Goal: Task Accomplishment & Management: Complete application form

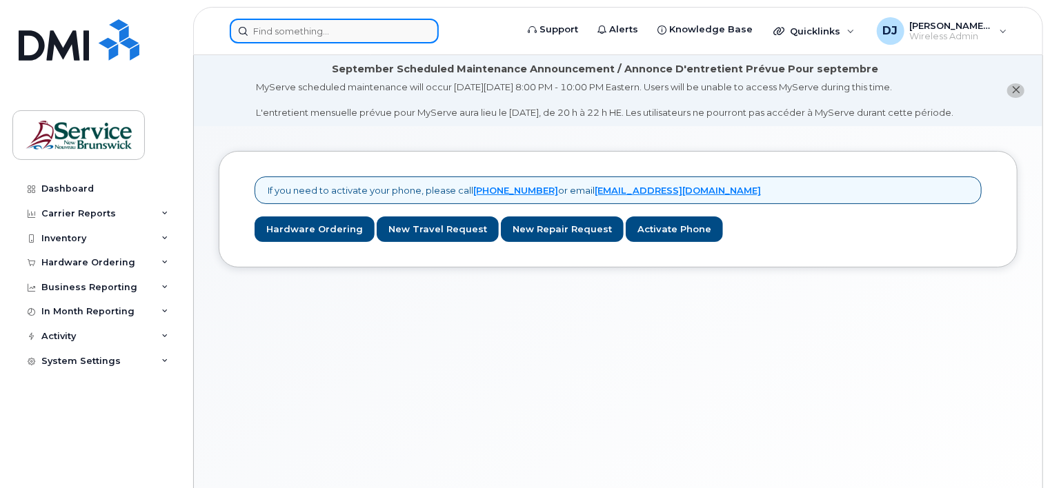
click at [283, 33] on input at bounding box center [334, 31] width 209 height 25
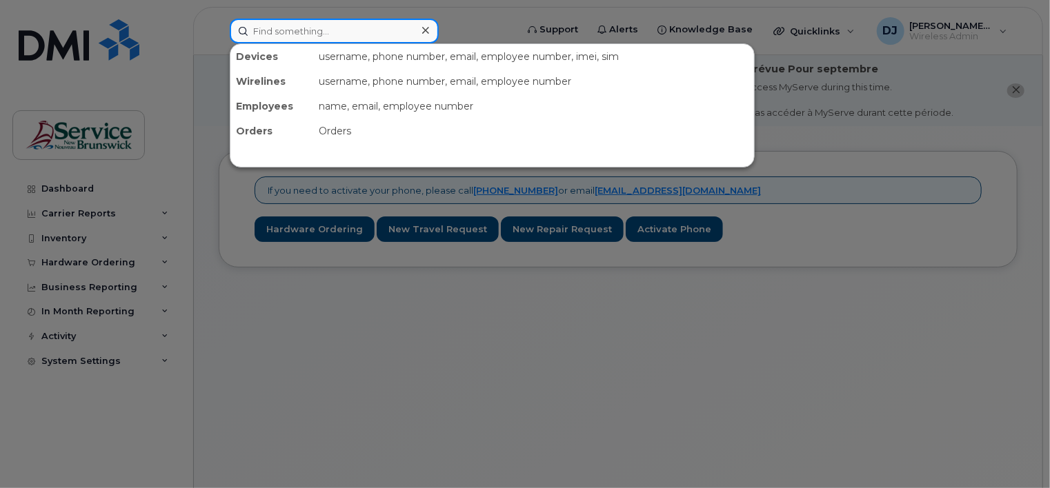
paste input "(506)229-1817"
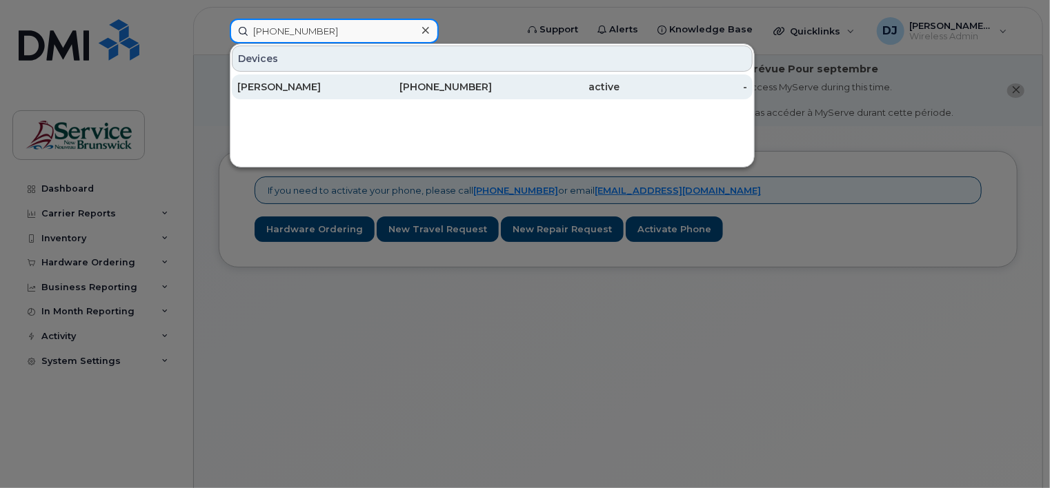
type input "(506)229-1817"
click at [286, 90] on div "Tandi Dempsey" at bounding box center [301, 87] width 128 height 14
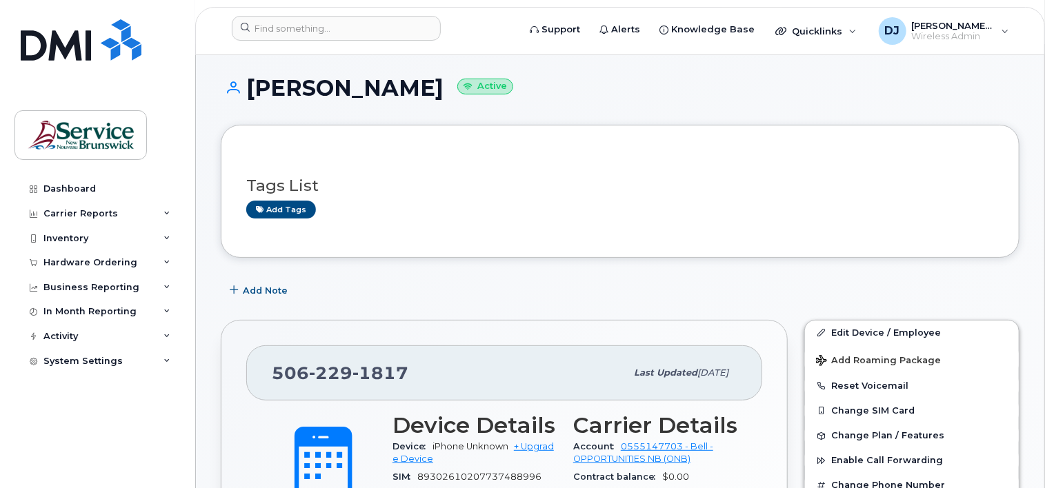
scroll to position [207, 0]
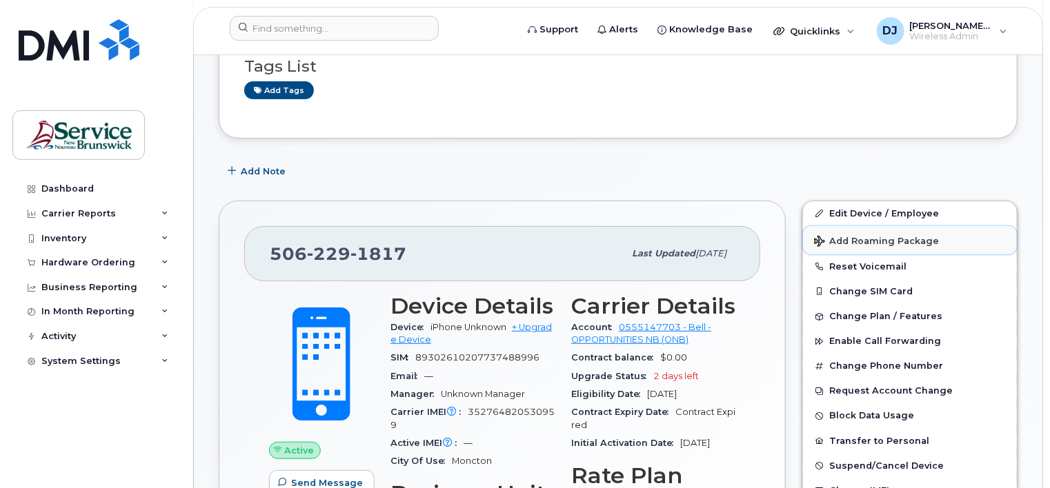
click at [867, 236] on span "Add Roaming Package" at bounding box center [876, 242] width 125 height 13
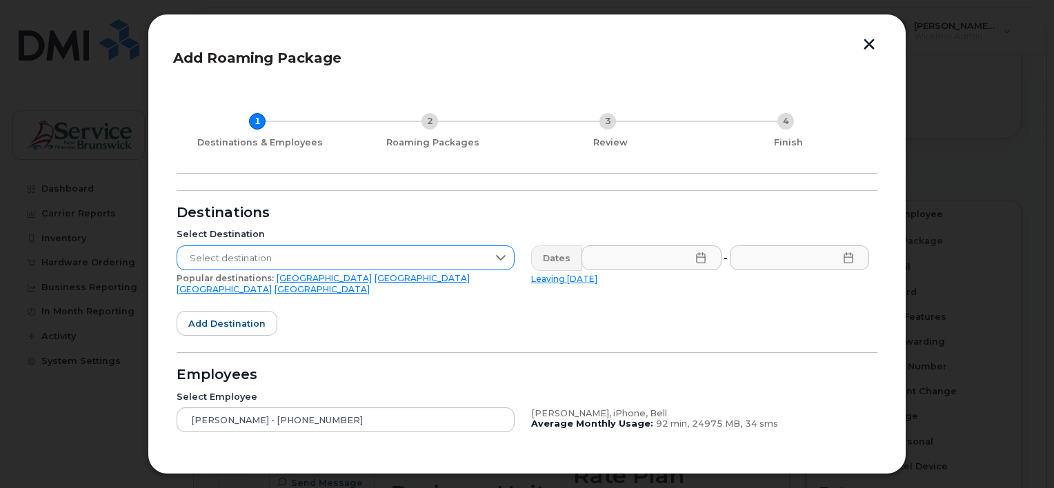
click at [298, 256] on span "Select destination" at bounding box center [332, 258] width 310 height 25
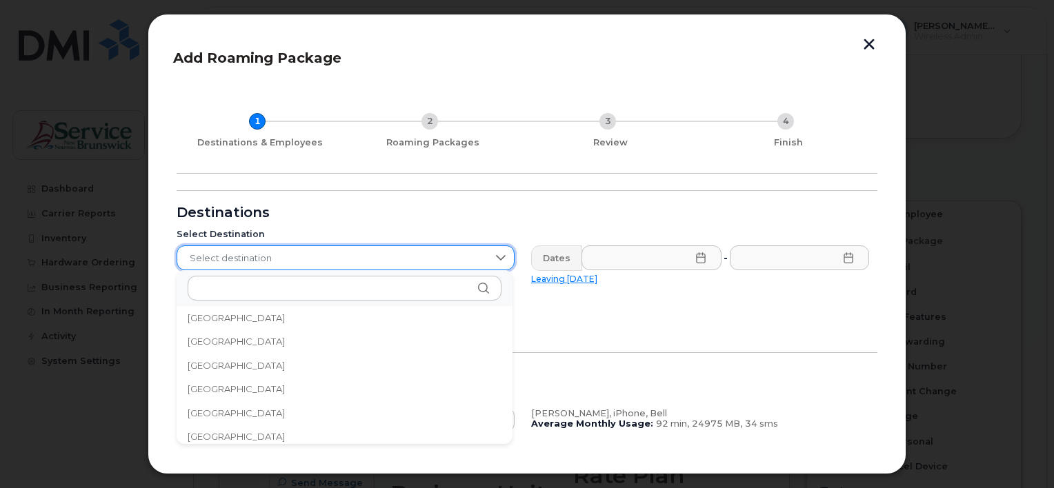
scroll to position [6, 0]
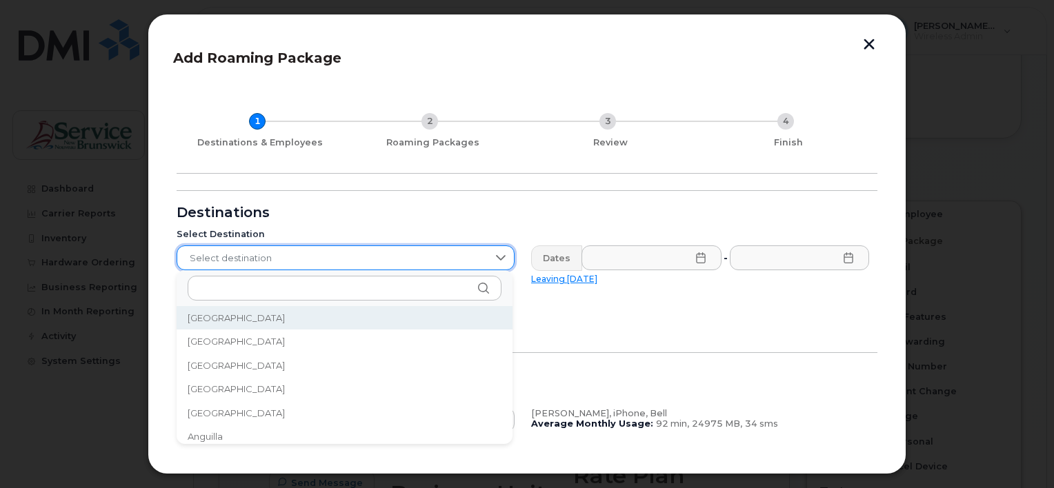
click at [297, 254] on span "Select destination" at bounding box center [332, 258] width 310 height 25
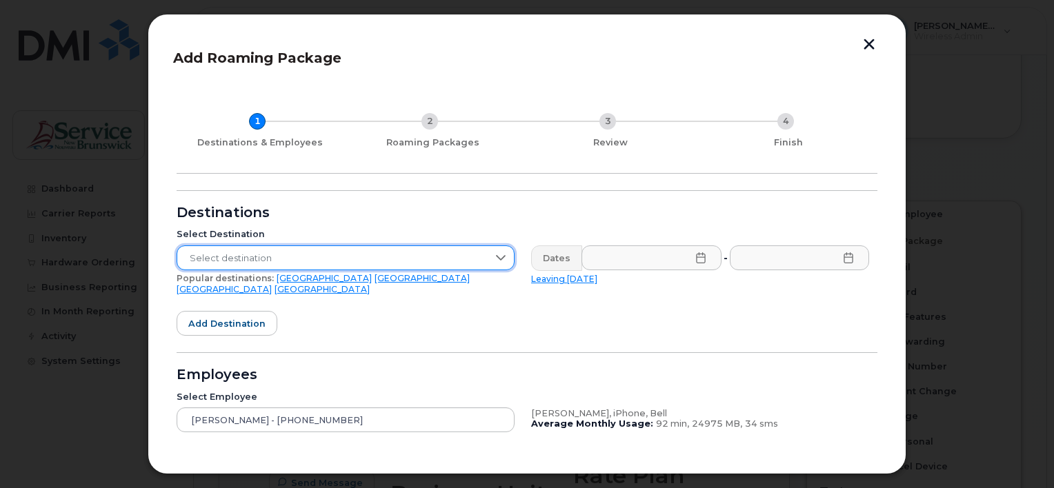
click at [277, 276] on link "[GEOGRAPHIC_DATA]" at bounding box center [324, 278] width 95 height 10
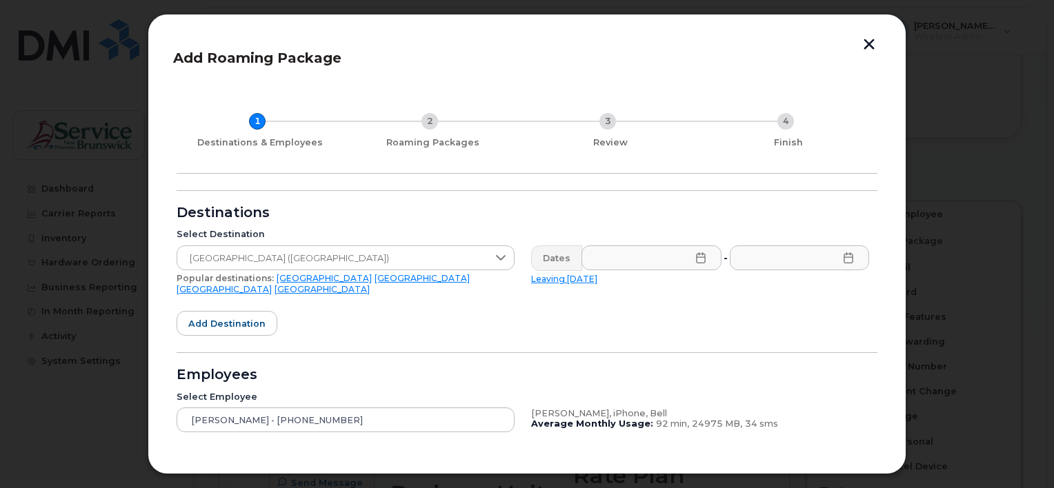
click at [697, 261] on icon at bounding box center [700, 257] width 11 height 11
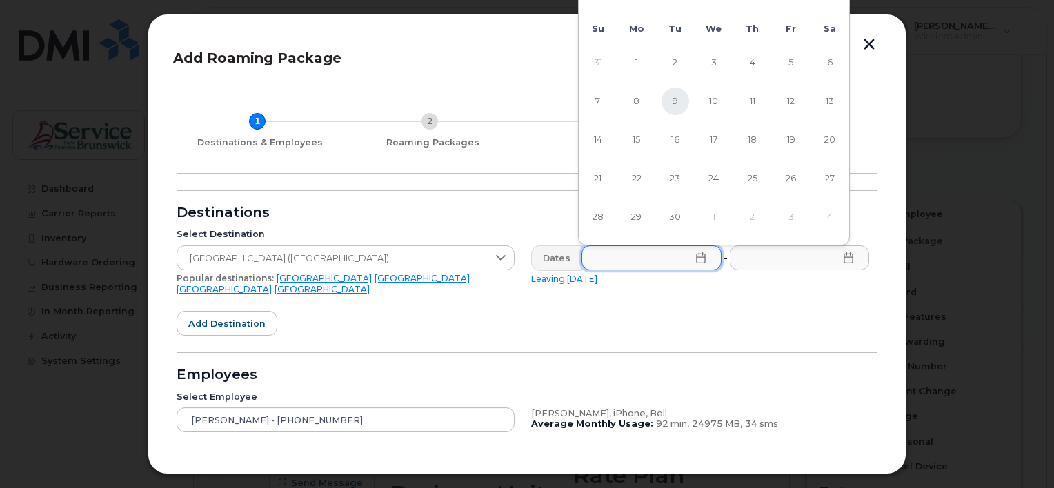
click at [673, 101] on span "9" at bounding box center [675, 102] width 28 height 28
type input "[DATE]"
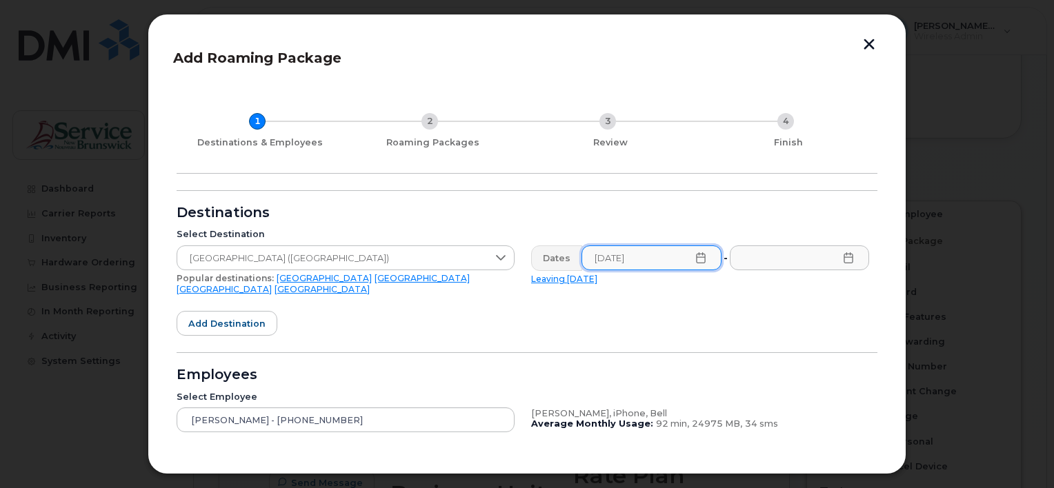
click at [847, 259] on icon at bounding box center [848, 257] width 11 height 11
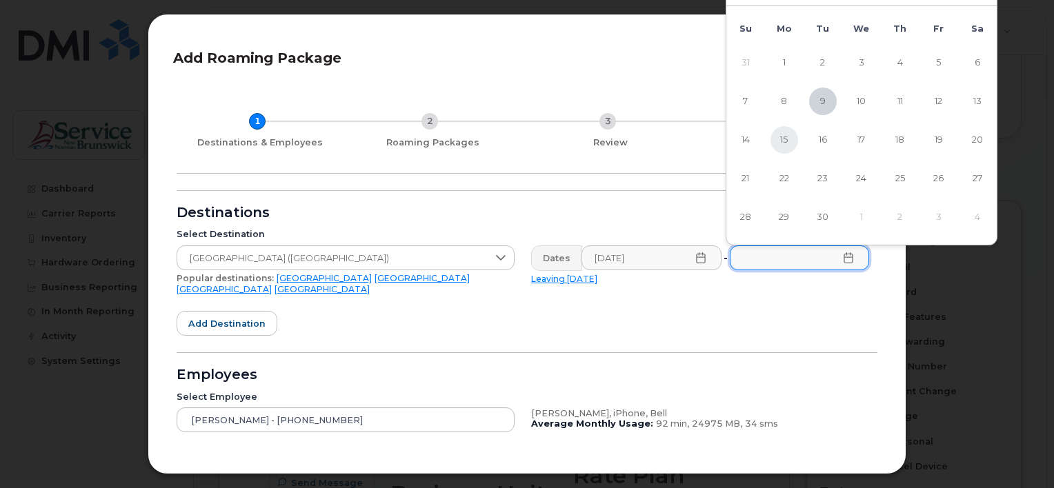
click at [786, 138] on span "15" at bounding box center [784, 140] width 28 height 28
type input "[DATE]"
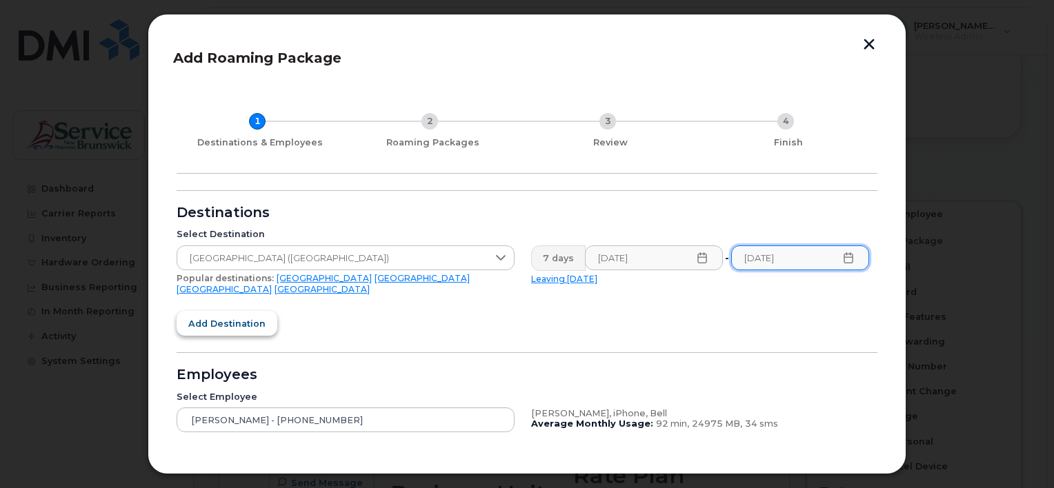
click at [240, 317] on span "Add destination" at bounding box center [226, 323] width 77 height 13
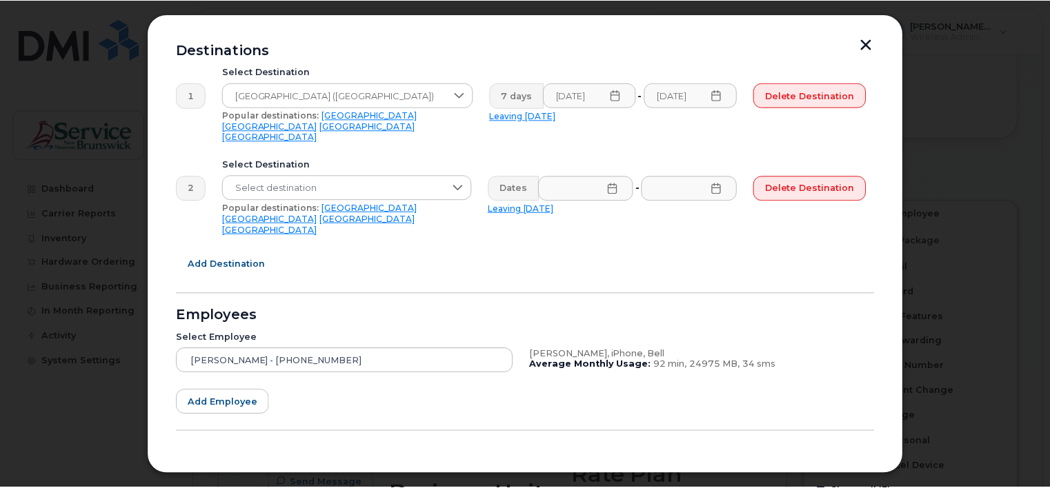
scroll to position [185, 0]
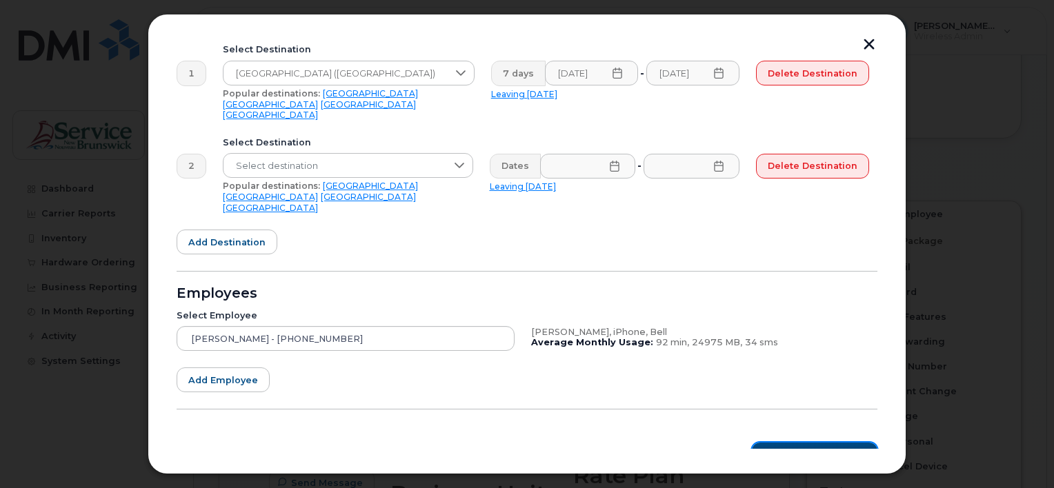
click at [815, 449] on span "Roaming Packages" at bounding box center [819, 455] width 93 height 13
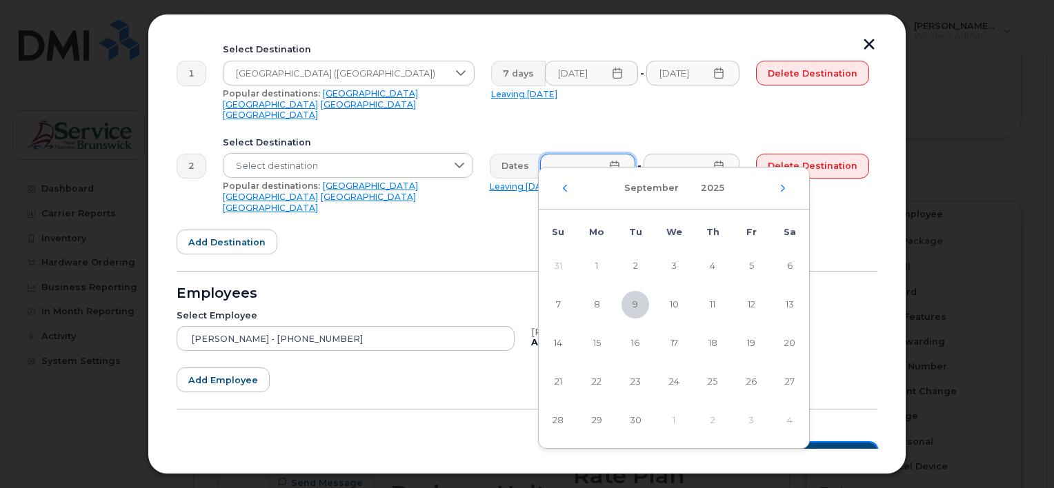
click at [837, 449] on span "Roaming Packages" at bounding box center [819, 455] width 93 height 13
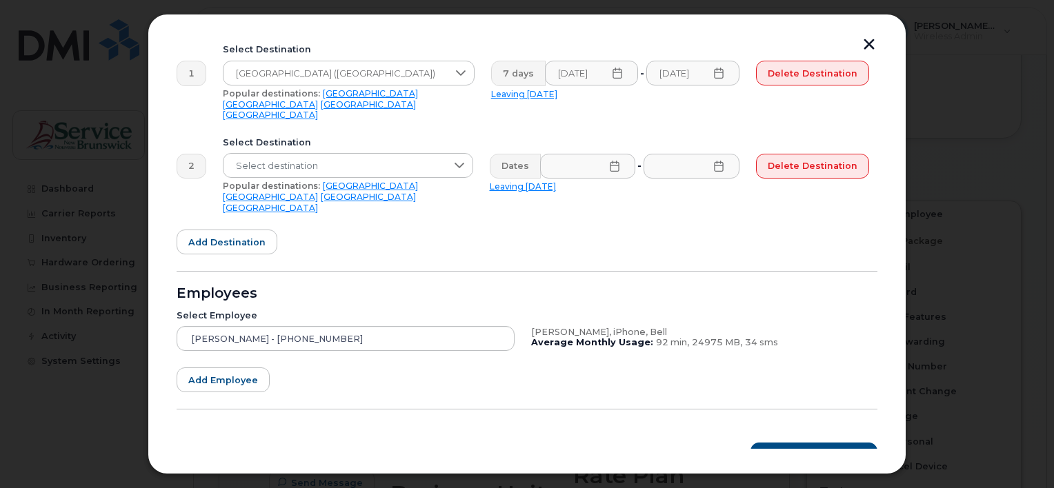
click at [851, 210] on form "Destinations 1 Select Destination United States of America (USA) Popular destin…" at bounding box center [527, 237] width 701 height 463
click at [871, 42] on button "button" at bounding box center [869, 46] width 21 height 14
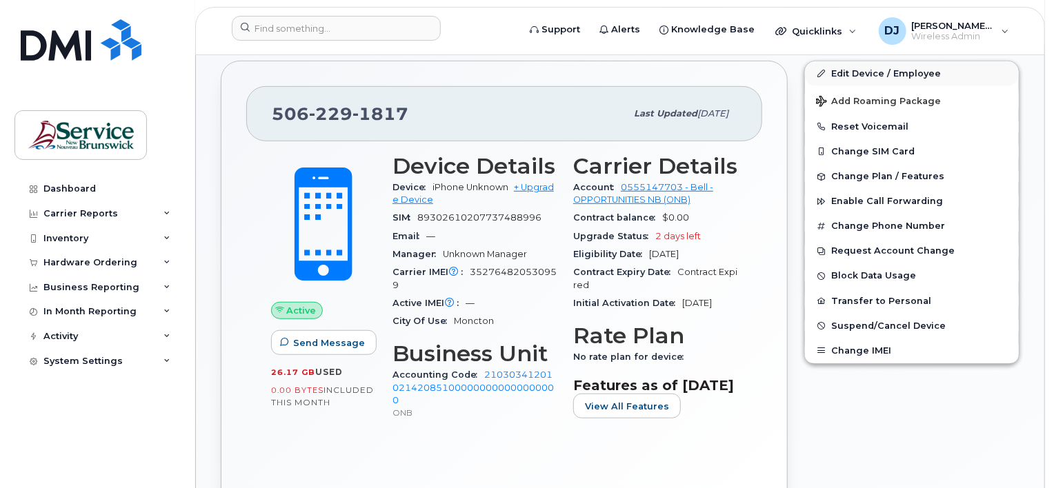
scroll to position [276, 0]
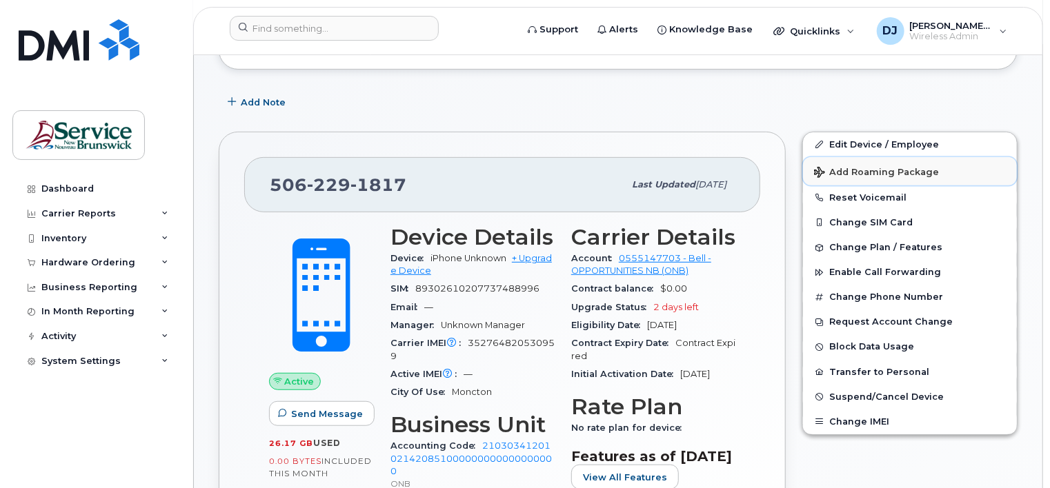
click at [866, 167] on span "Add Roaming Package" at bounding box center [876, 173] width 125 height 13
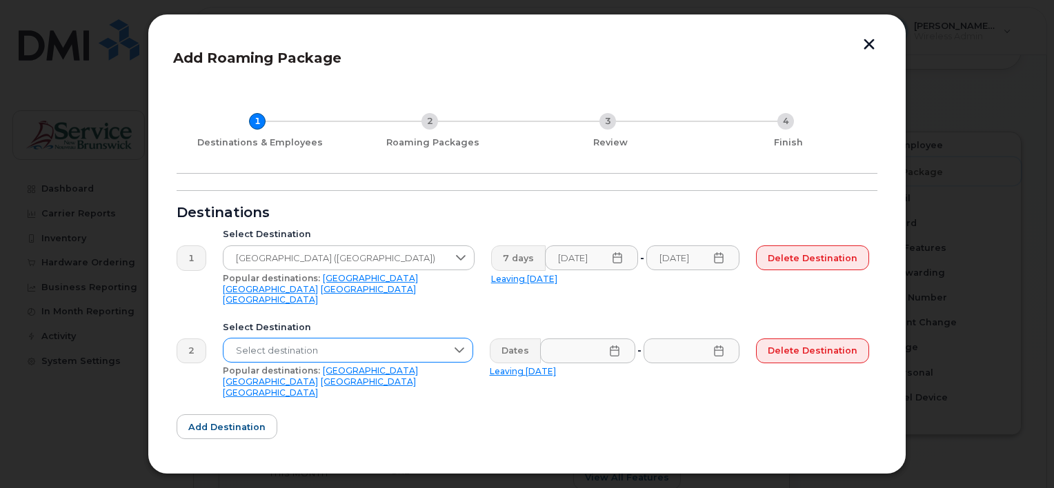
scroll to position [185, 0]
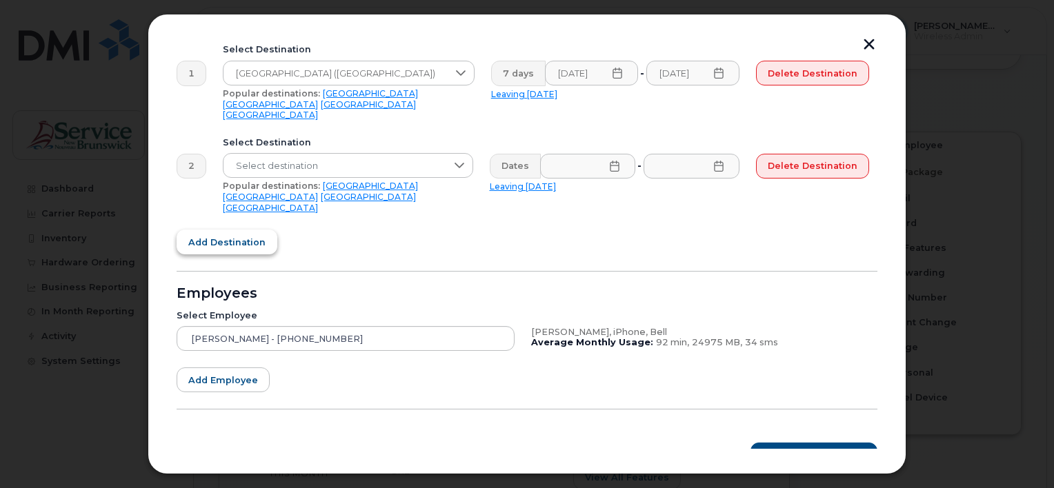
click at [242, 236] on span "Add destination" at bounding box center [226, 242] width 77 height 13
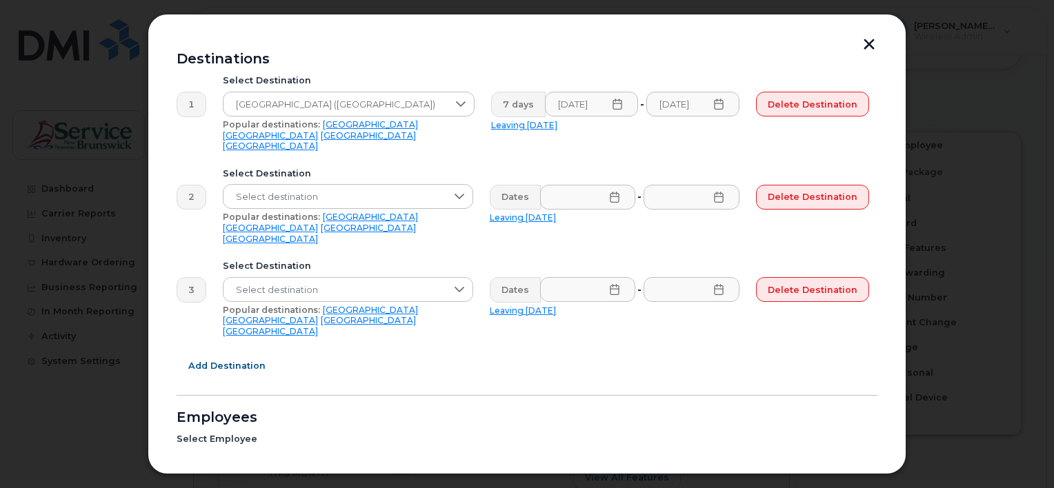
scroll to position [267, 0]
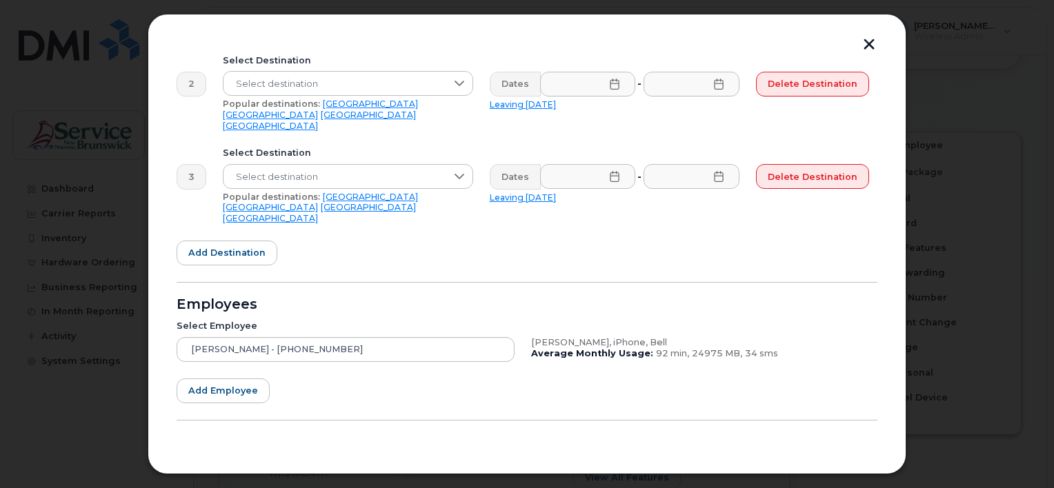
click at [821, 459] on span "Roaming Packages" at bounding box center [819, 465] width 93 height 13
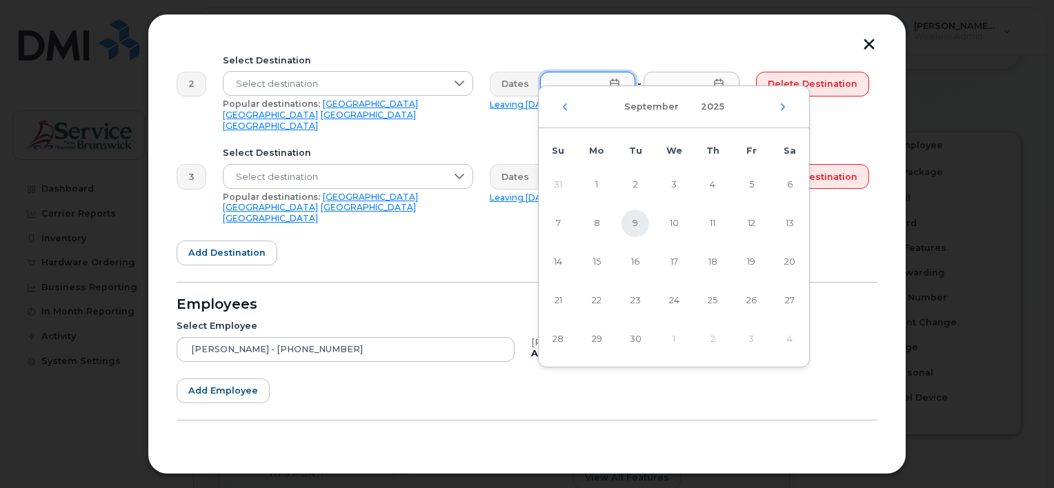
click at [639, 221] on span "9" at bounding box center [635, 224] width 28 height 28
type input "09/09/2025"
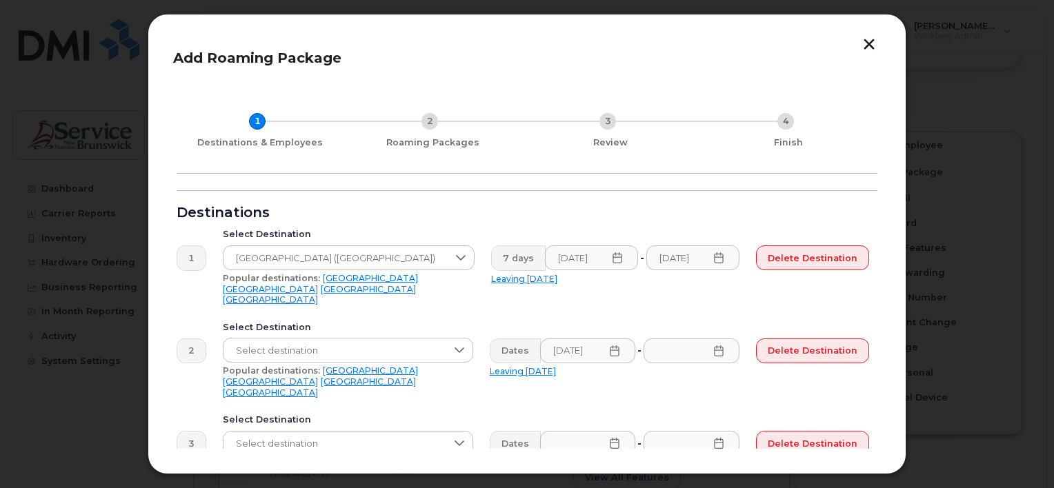
scroll to position [0, 0]
click at [432, 122] on div "2" at bounding box center [429, 121] width 17 height 17
click at [816, 344] on span "Delete destination" at bounding box center [813, 350] width 90 height 13
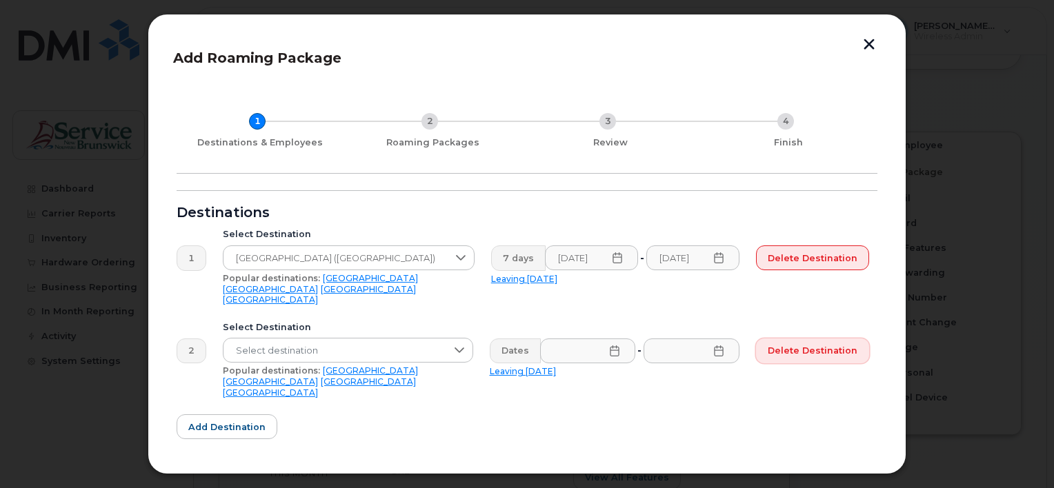
click at [810, 344] on span "Delete destination" at bounding box center [813, 350] width 90 height 13
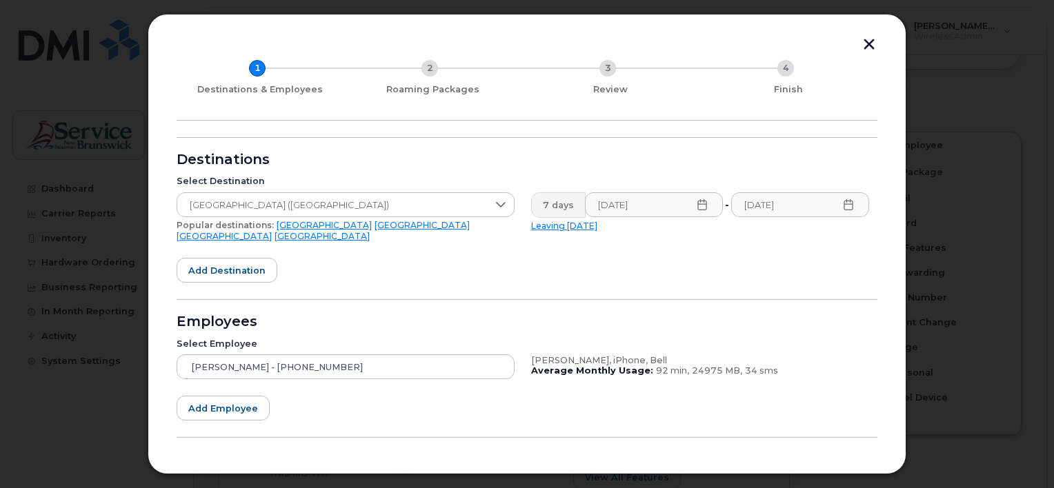
scroll to position [92, 0]
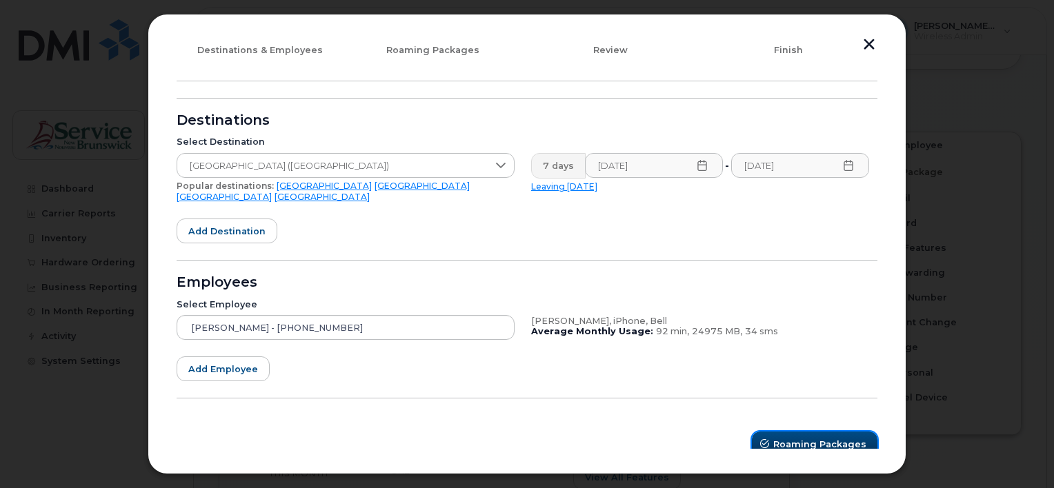
click at [826, 438] on span "Roaming Packages" at bounding box center [819, 444] width 93 height 13
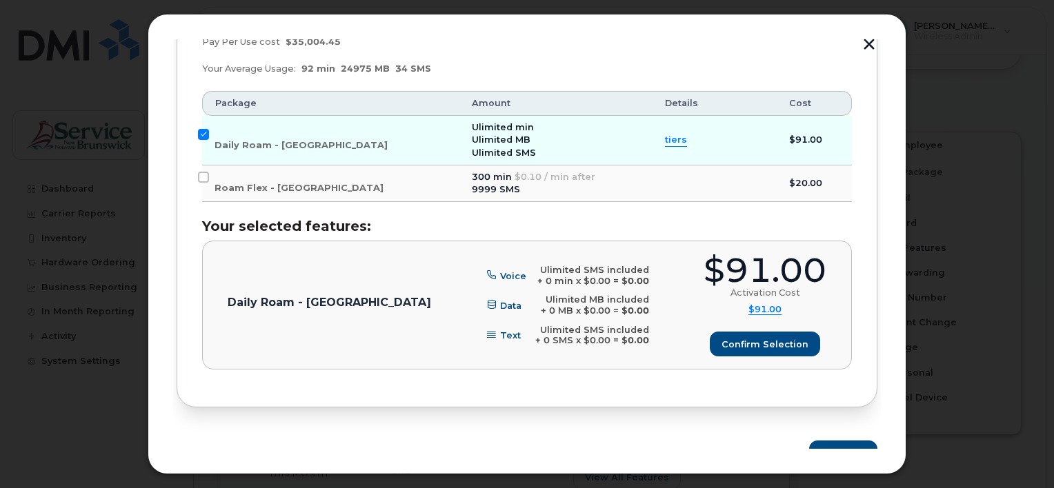
scroll to position [352, 0]
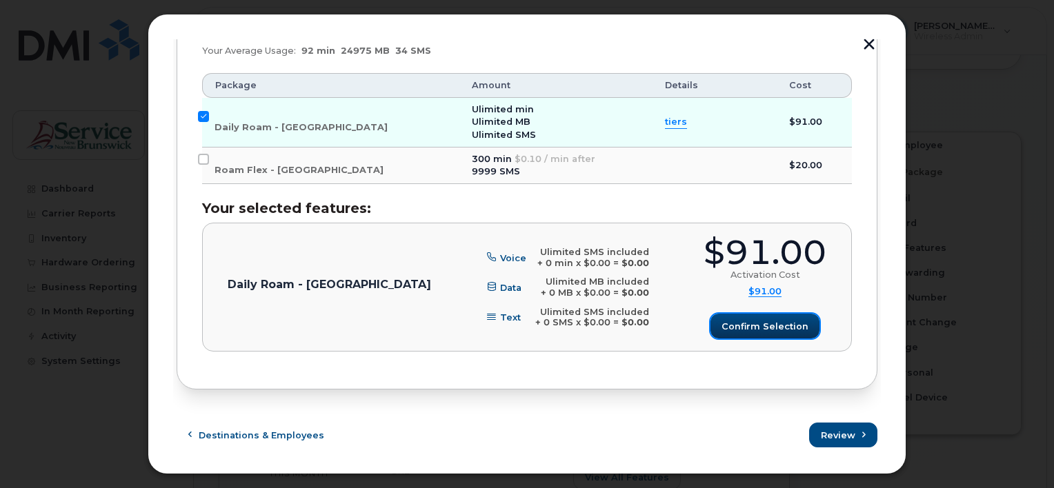
click at [746, 323] on span "Confirm selection" at bounding box center [764, 326] width 87 height 13
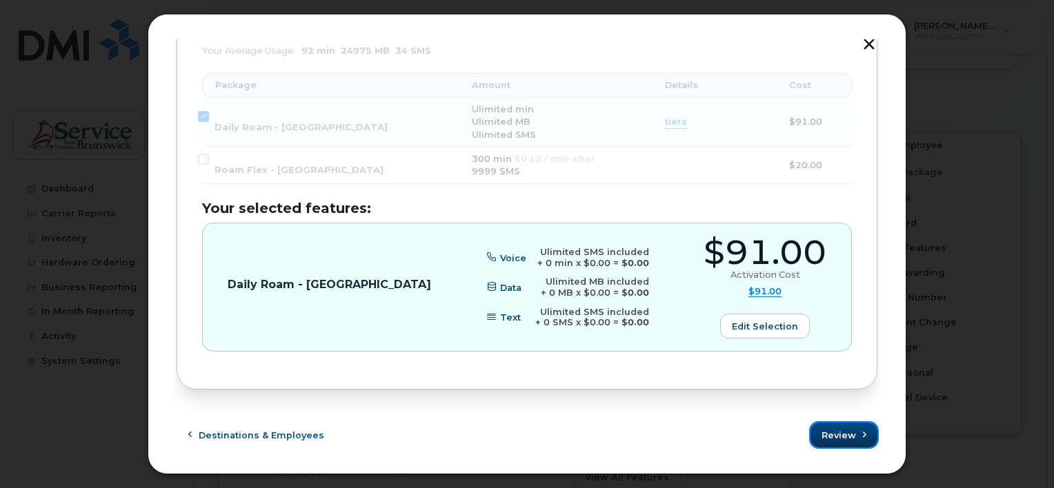
click at [837, 432] on span "Review" at bounding box center [838, 435] width 34 height 13
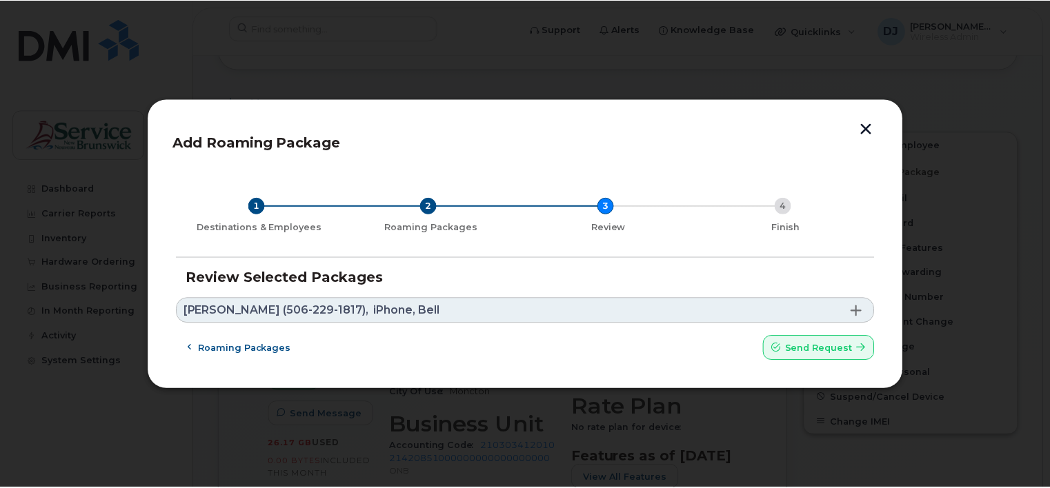
scroll to position [0, 0]
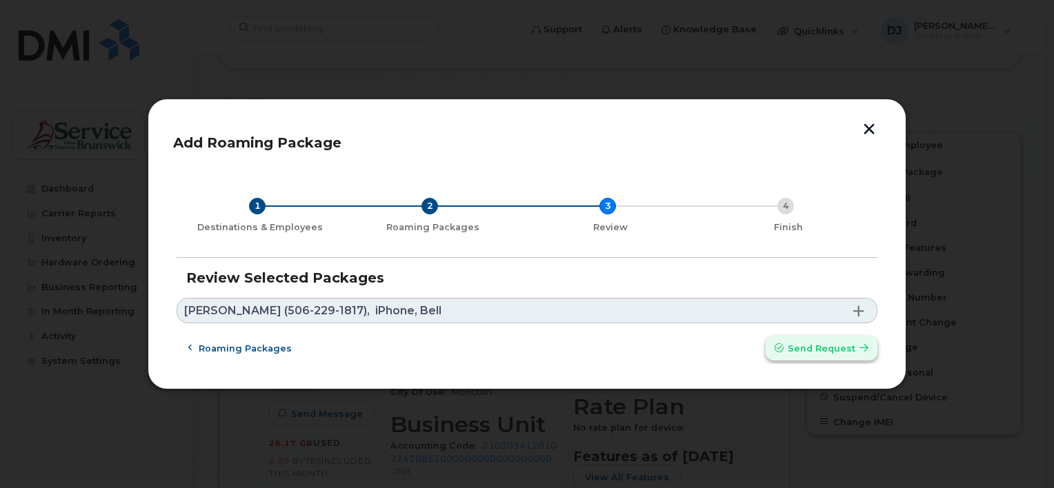
click at [828, 348] on span "Send request" at bounding box center [822, 348] width 68 height 13
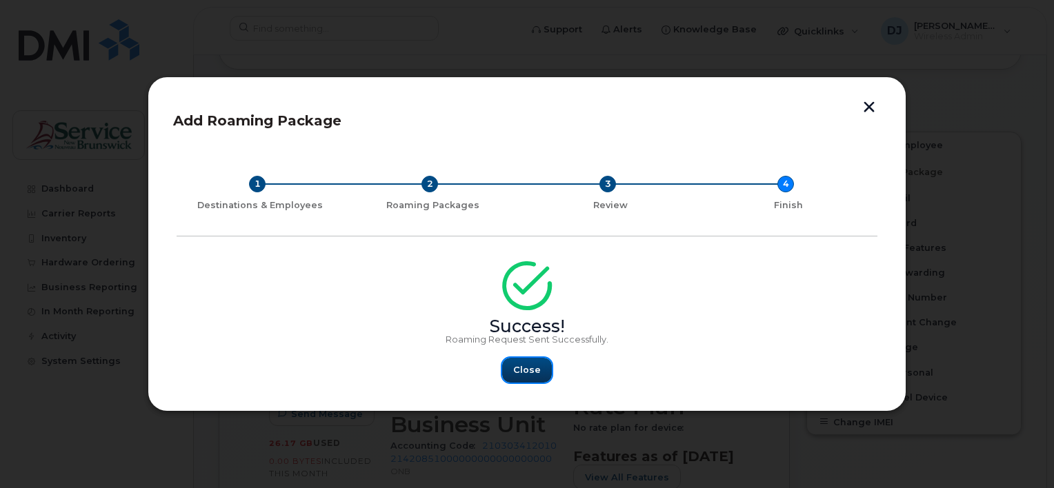
click at [527, 367] on span "Close" at bounding box center [527, 369] width 28 height 13
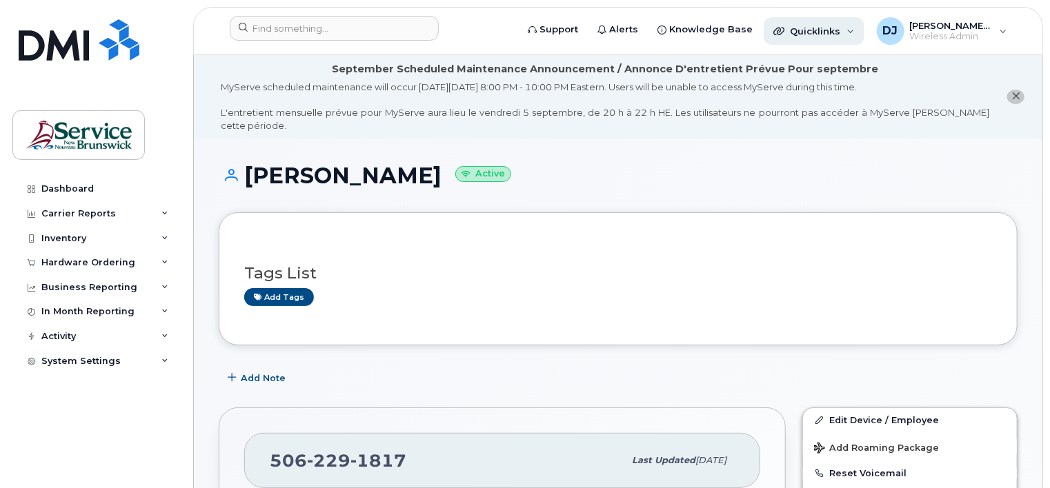
click at [849, 28] on div "Quicklinks" at bounding box center [813, 31] width 101 height 28
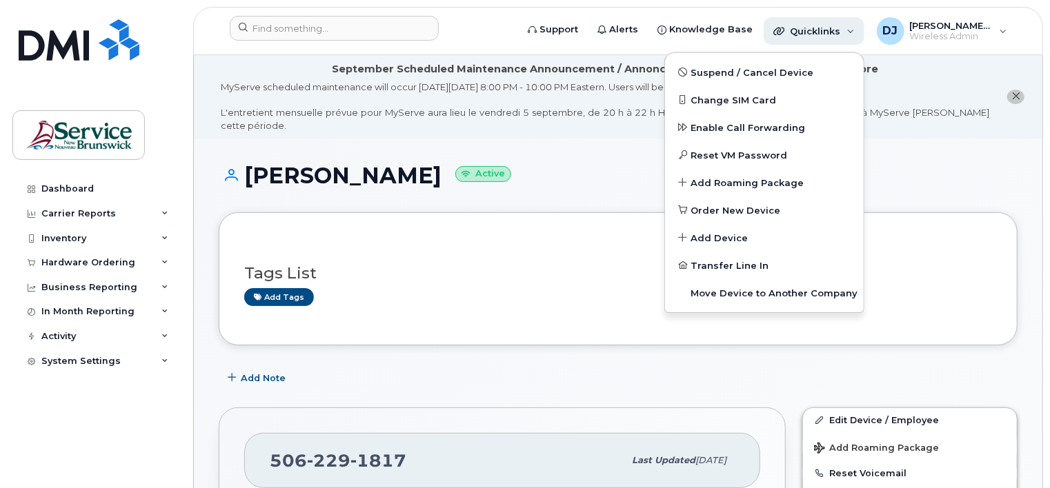
click at [849, 28] on div "Quicklinks" at bounding box center [813, 31] width 101 height 28
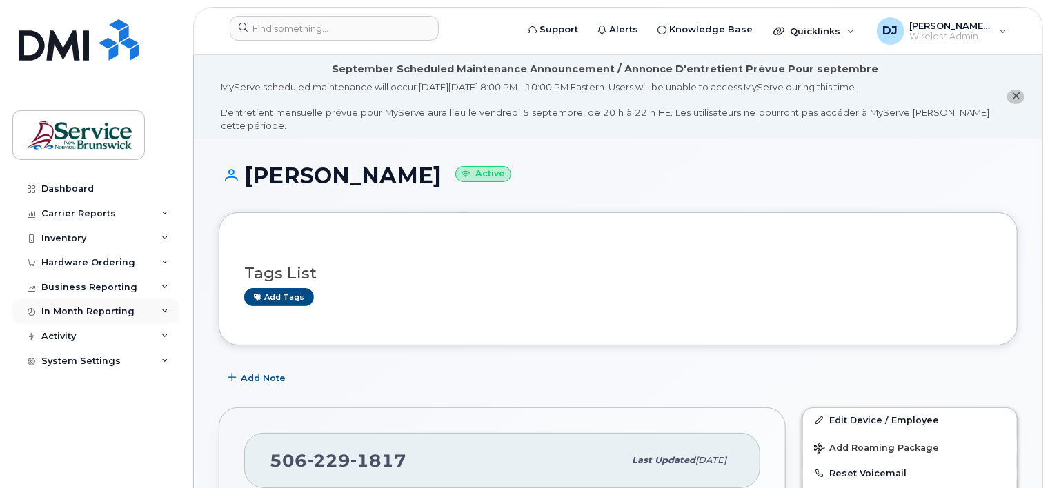
click at [160, 309] on div "In Month Reporting" at bounding box center [95, 311] width 167 height 25
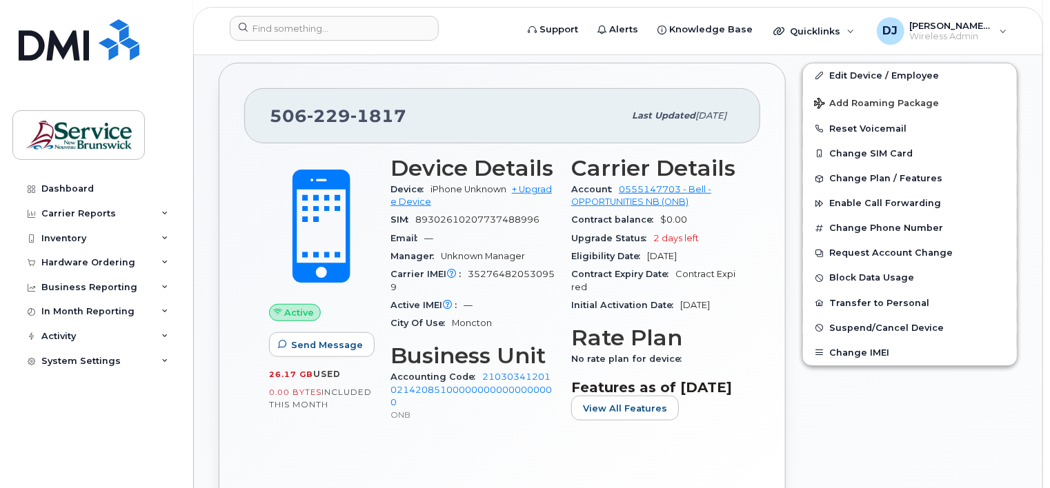
scroll to position [552, 0]
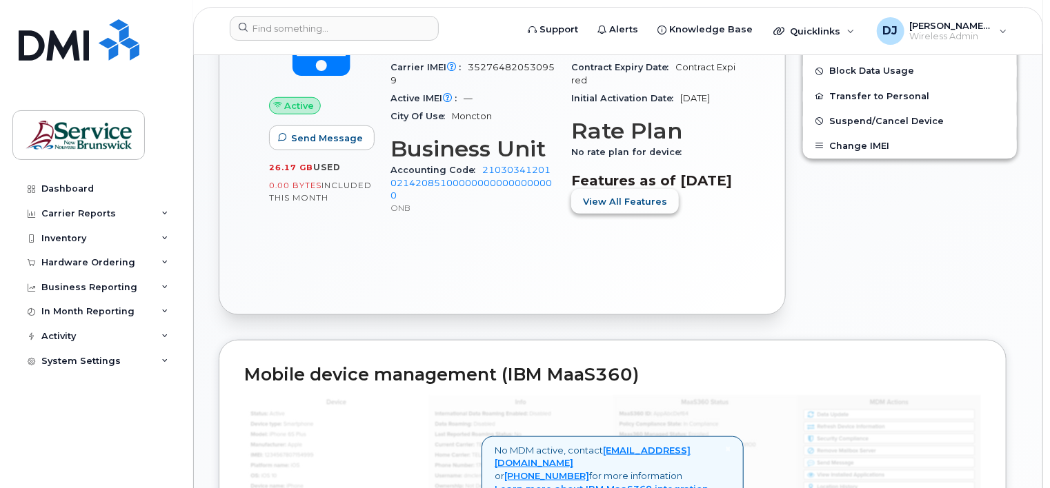
click at [626, 208] on span "View All Features" at bounding box center [625, 201] width 84 height 13
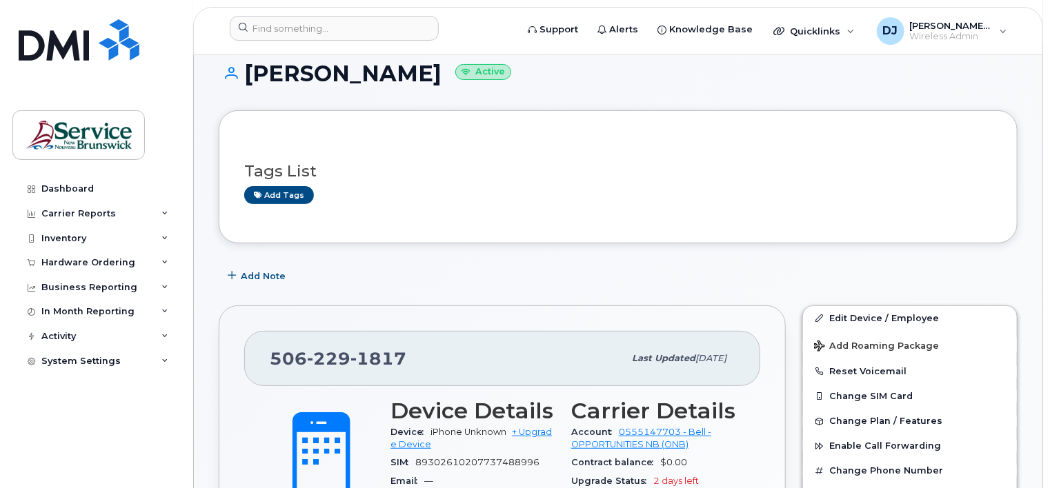
scroll to position [0, 0]
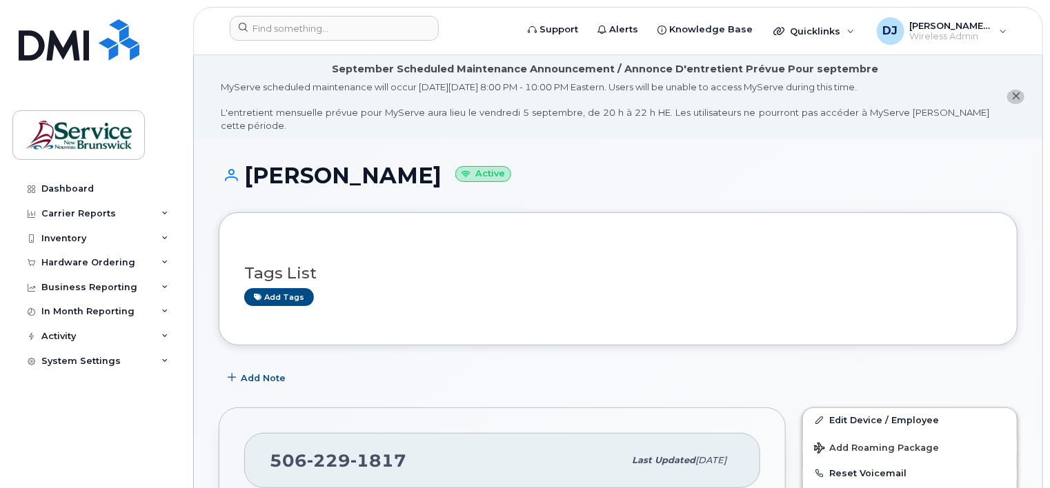
click at [476, 166] on small "Active" at bounding box center [483, 174] width 56 height 16
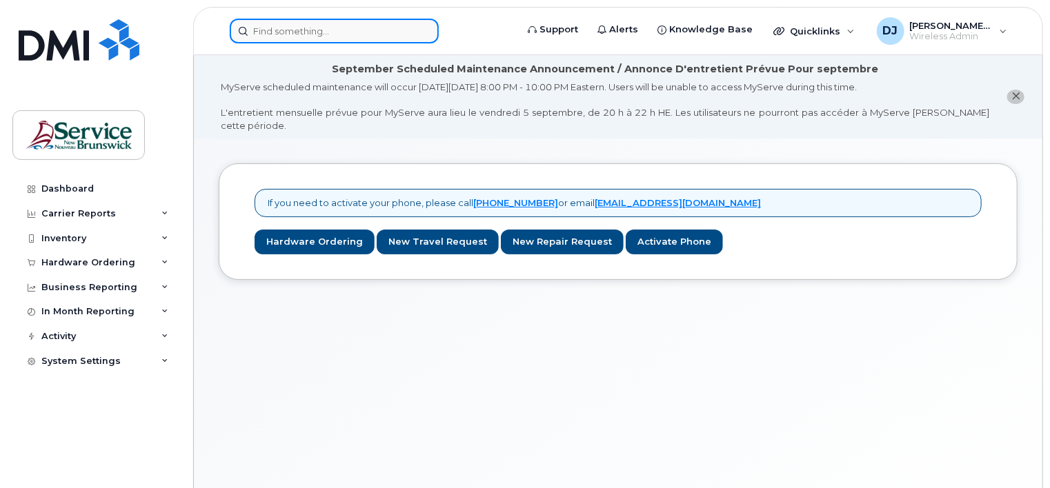
click at [310, 33] on input at bounding box center [334, 31] width 209 height 25
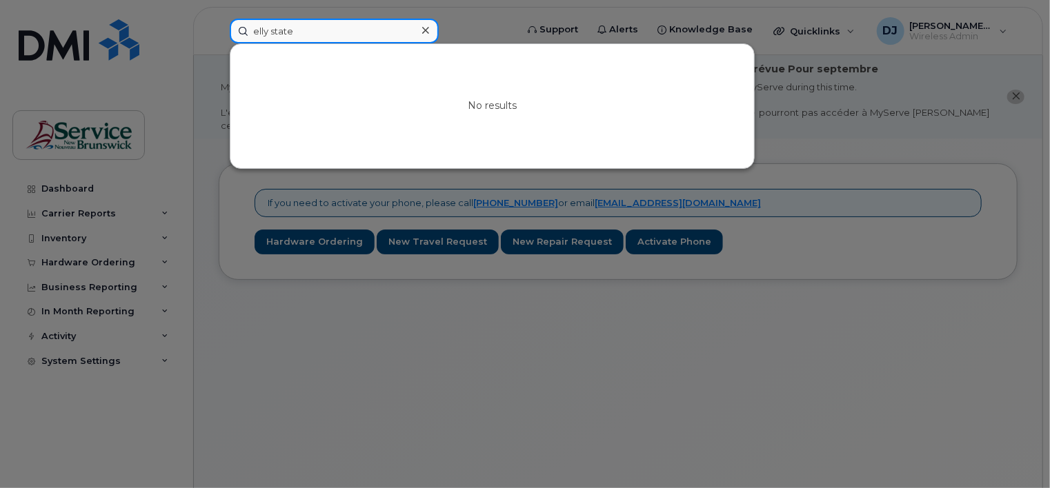
type input "elly state"
drag, startPoint x: 337, startPoint y: 28, endPoint x: 199, endPoint y: 29, distance: 138.6
click at [219, 29] on div "elly state No results" at bounding box center [368, 31] width 299 height 25
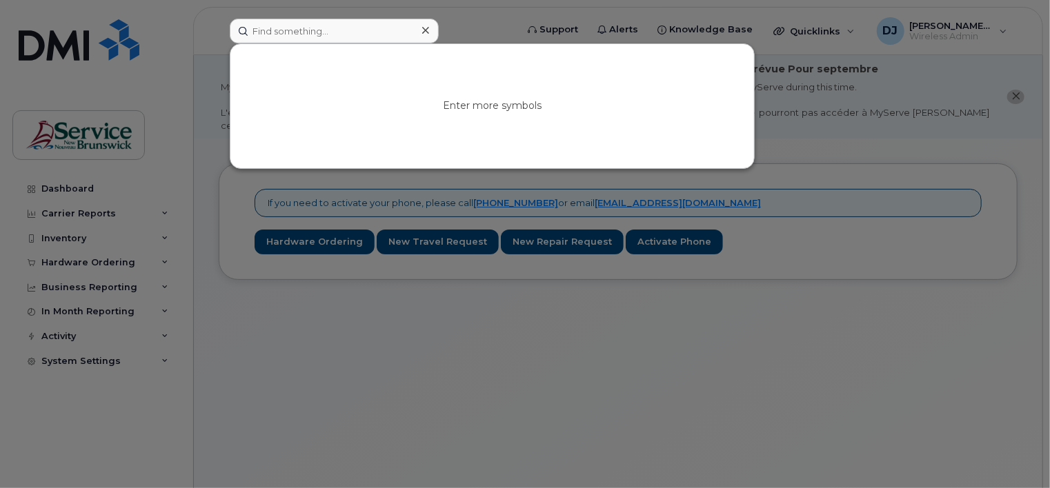
click at [428, 30] on icon at bounding box center [425, 30] width 7 height 11
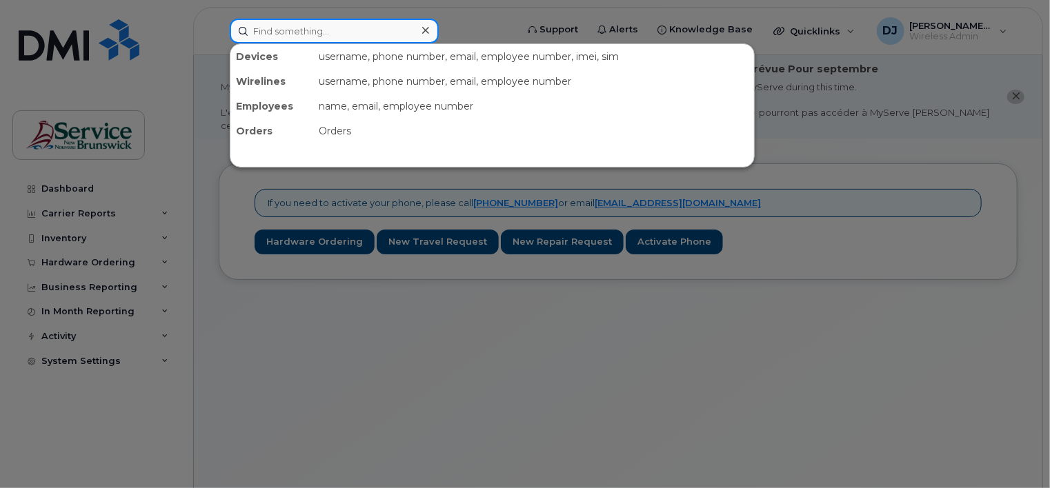
click at [391, 29] on input at bounding box center [334, 31] width 209 height 25
click at [389, 266] on div at bounding box center [525, 244] width 1050 height 488
